Goal: Information Seeking & Learning: Learn about a topic

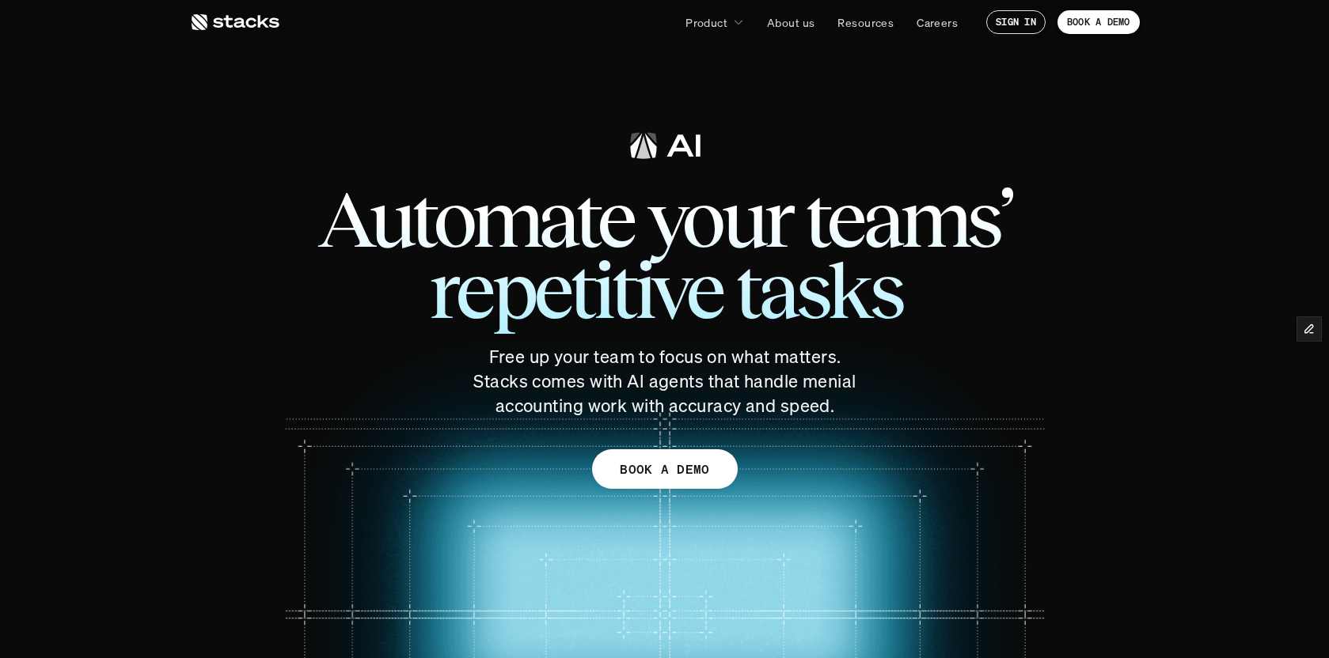
click at [240, 24] on icon at bounding box center [234, 22] width 89 height 19
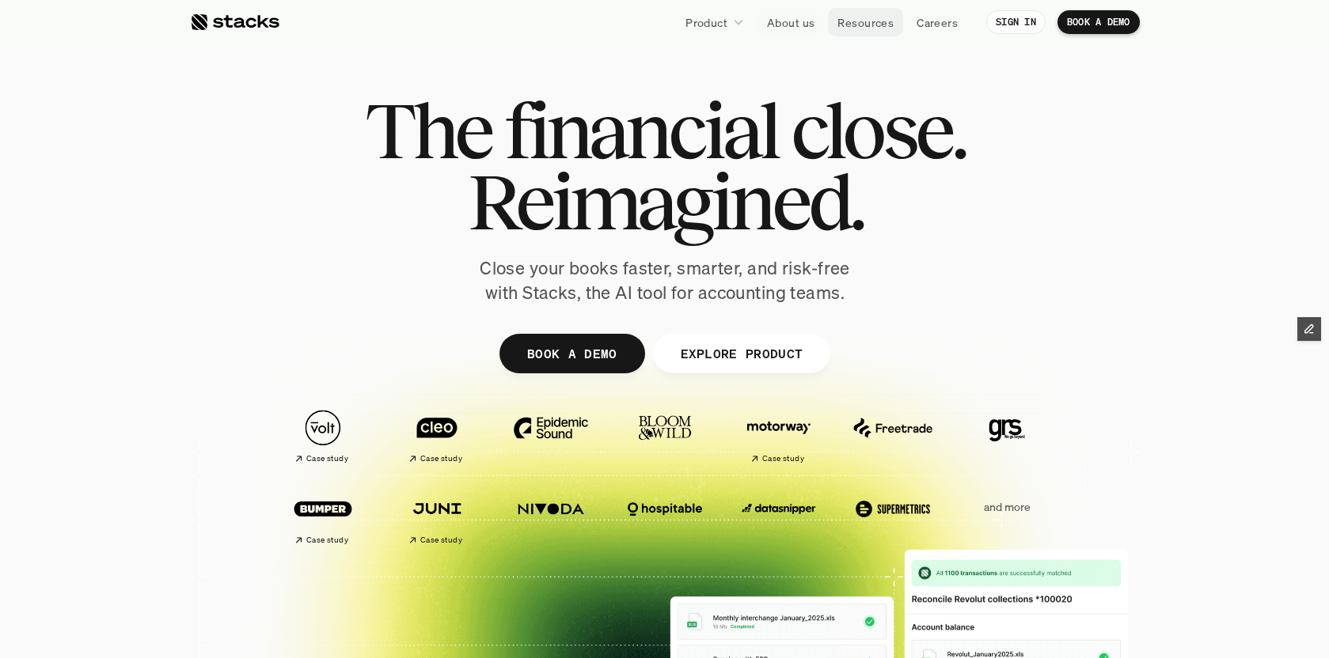
click at [870, 25] on p "Resources" at bounding box center [865, 22] width 56 height 17
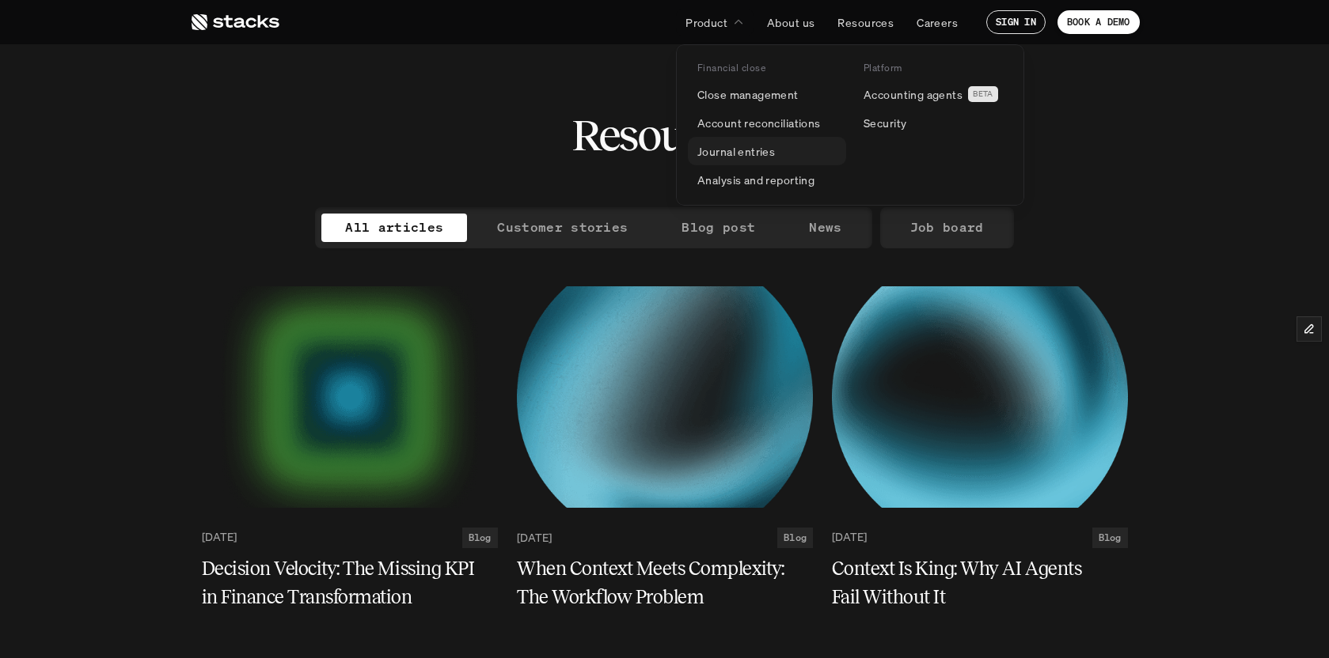
click at [757, 151] on p "Journal entries" at bounding box center [736, 151] width 78 height 17
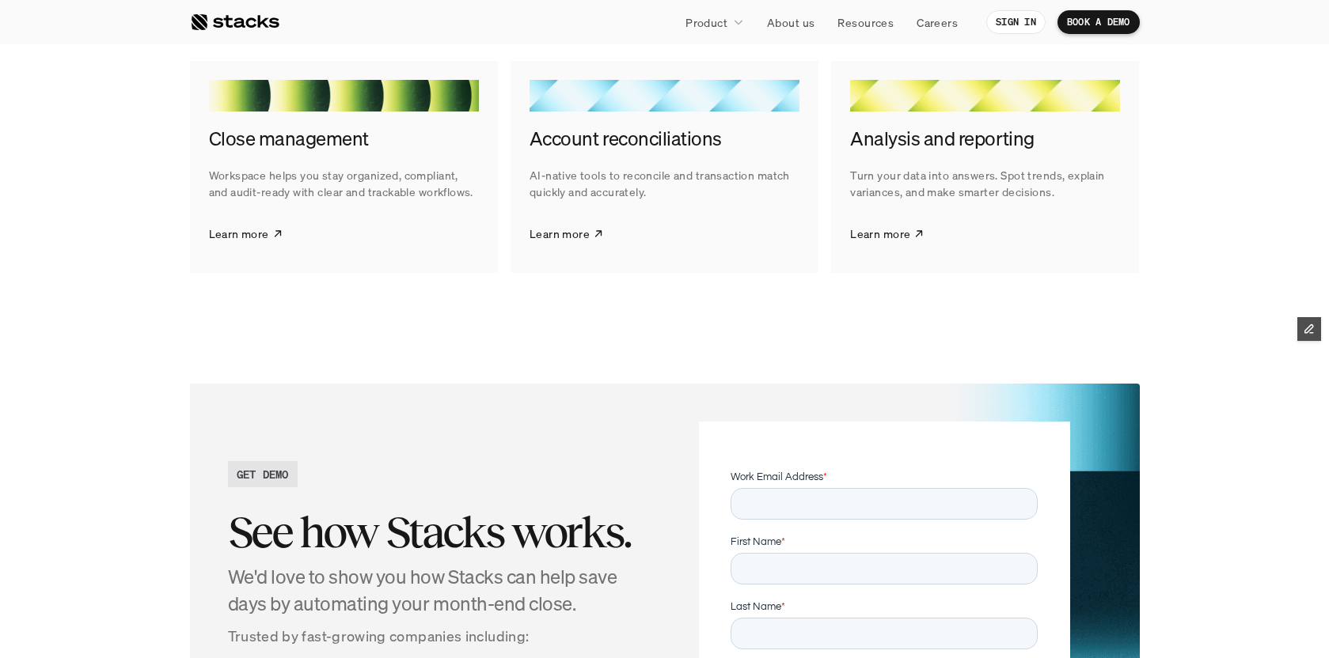
scroll to position [2747, 0]
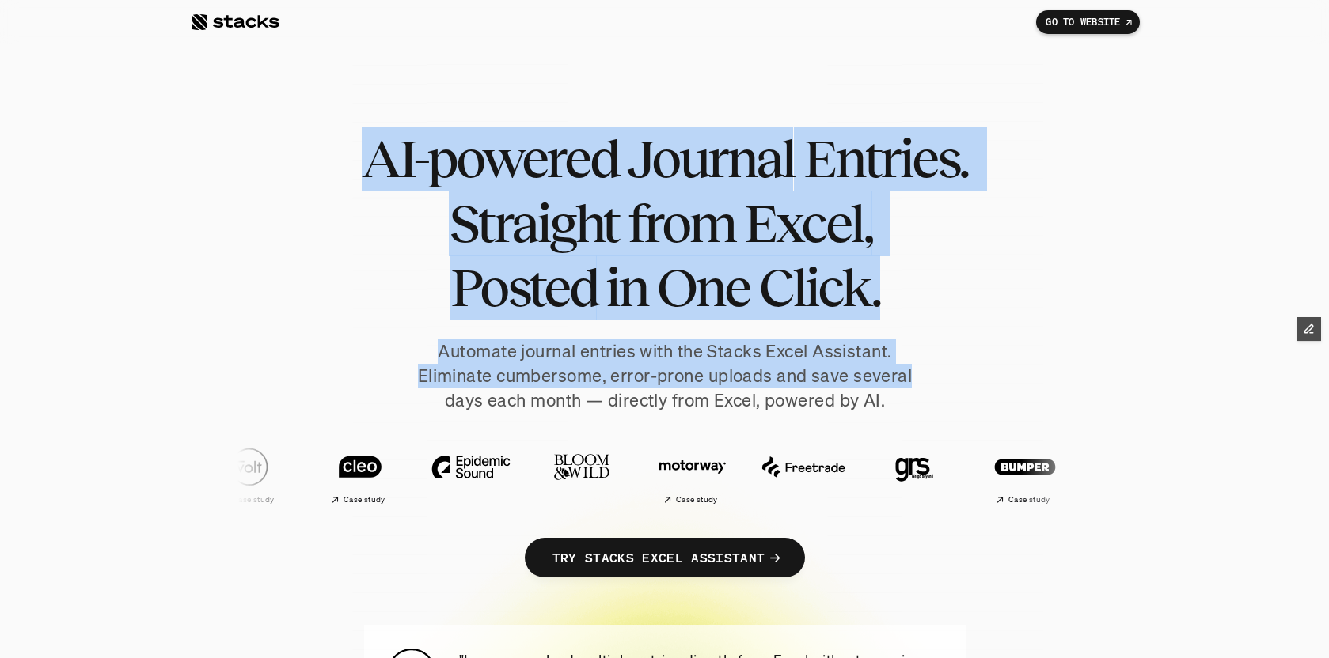
drag, startPoint x: 364, startPoint y: 161, endPoint x: 1048, endPoint y: 370, distance: 715.0
click at [1048, 370] on div "AI-powered Journal Entries. Straight from Excel, Posted in One Click. Automate …" at bounding box center [665, 368] width 950 height 483
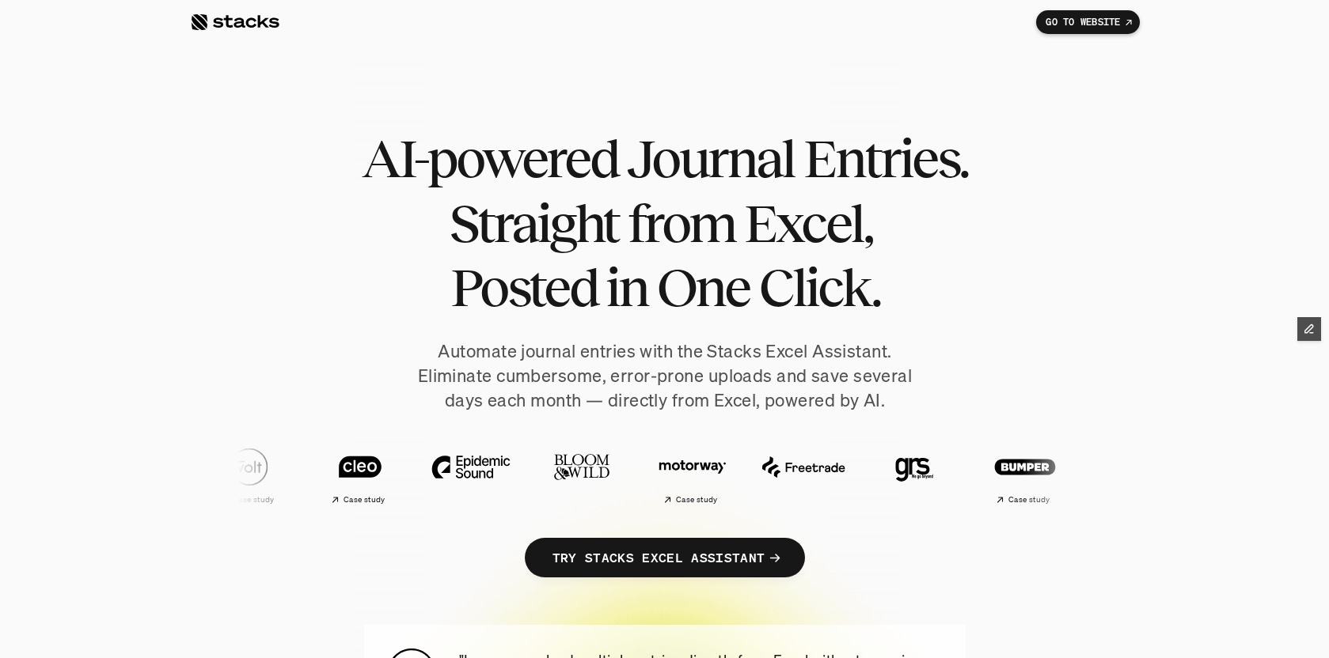
click at [946, 275] on h1 "AI-powered Journal Entries. Straight from Excel, Posted in One Click." at bounding box center [664, 224] width 617 height 194
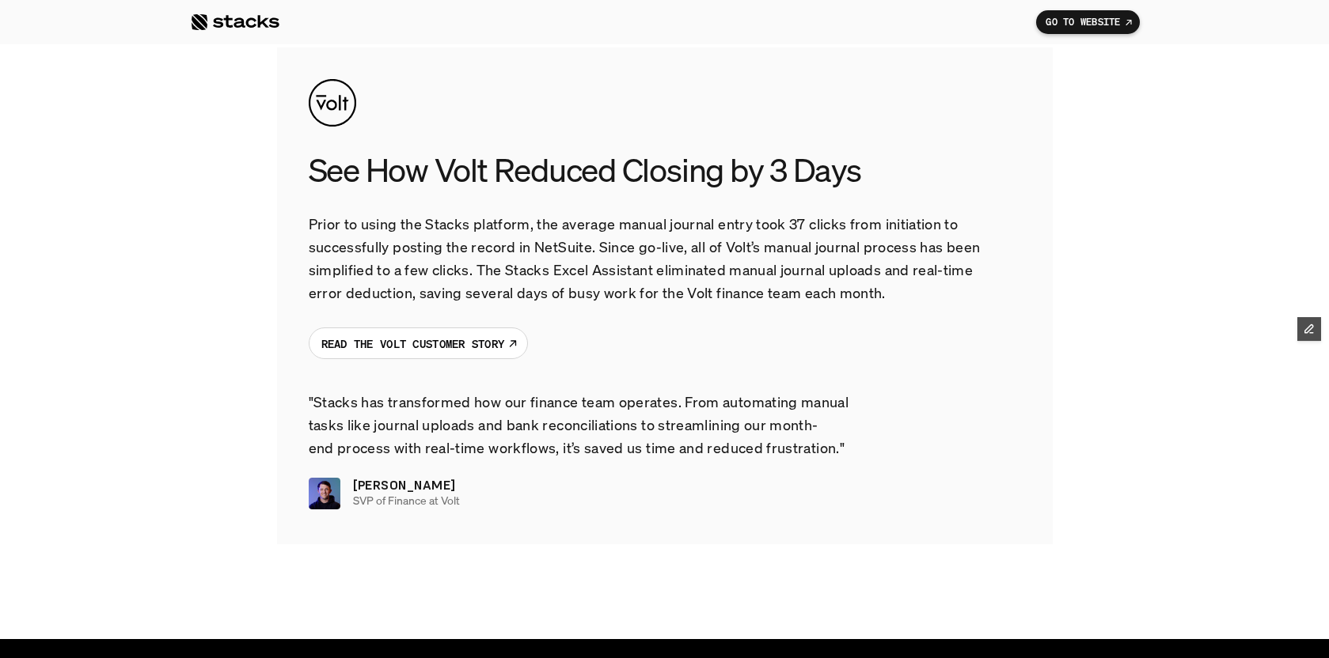
scroll to position [2698, 0]
